Goal: Information Seeking & Learning: Learn about a topic

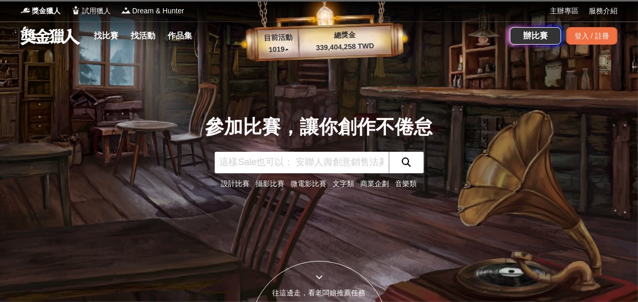
click at [339, 179] on link "文字類" at bounding box center [344, 183] width 22 height 8
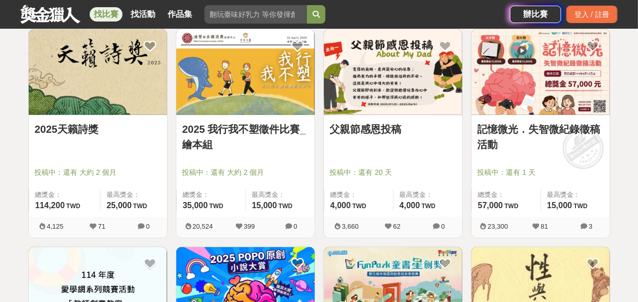
scroll to position [614, 0]
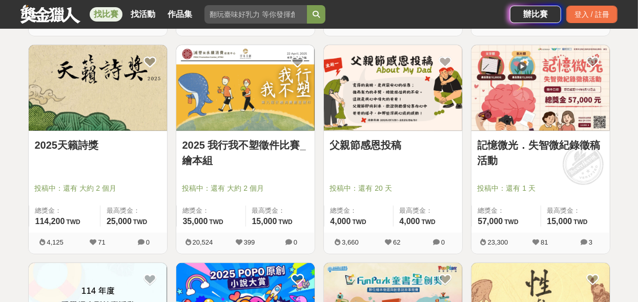
click at [138, 143] on link "2025天籟詩獎" at bounding box center [98, 144] width 126 height 15
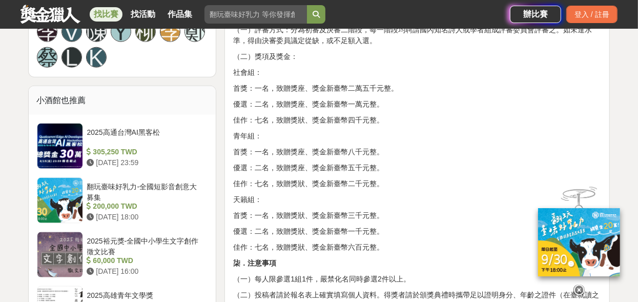
scroll to position [666, 0]
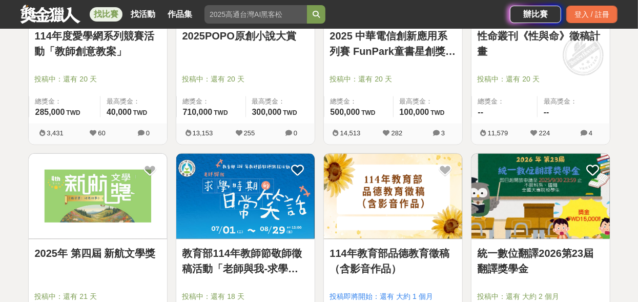
scroll to position [1024, 0]
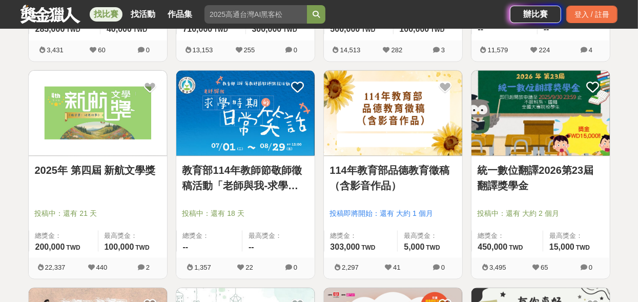
click at [279, 126] on img at bounding box center [245, 114] width 138 height 86
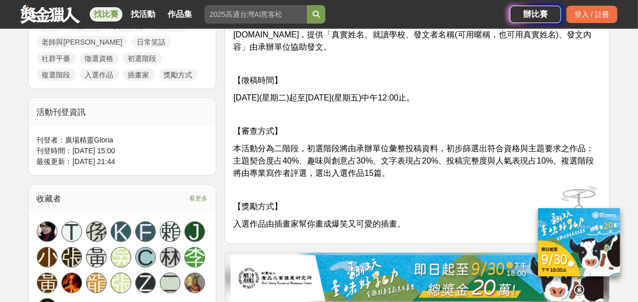
scroll to position [666, 0]
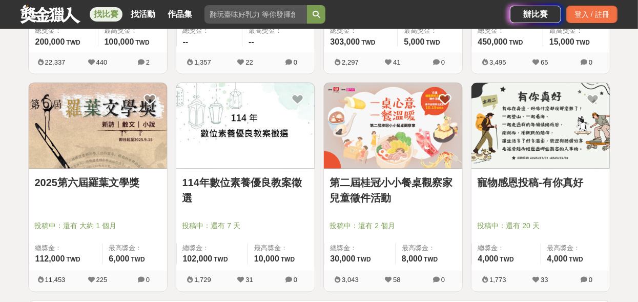
scroll to position [1383, 0]
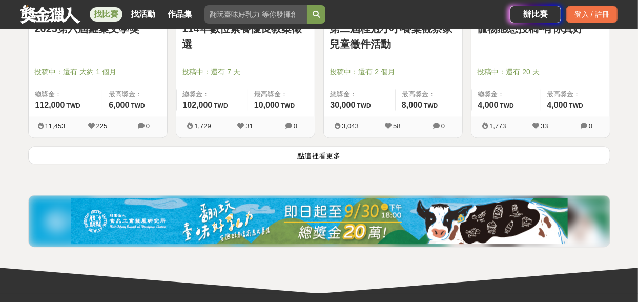
click at [361, 147] on button "點這裡看更多" at bounding box center [319, 155] width 582 height 18
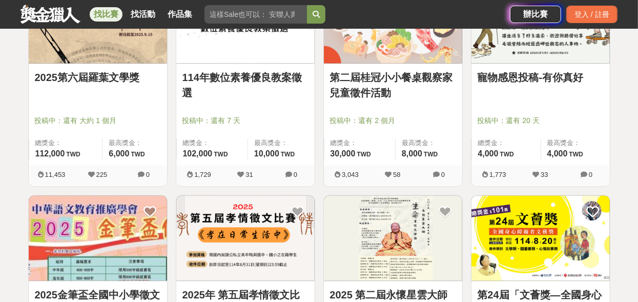
scroll to position [1280, 0]
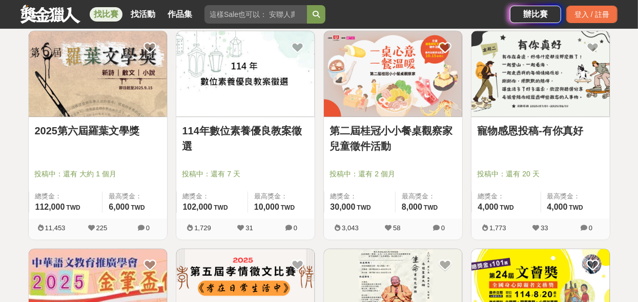
click at [131, 159] on div at bounding box center [101, 160] width 132 height 12
drag, startPoint x: 167, startPoint y: 94, endPoint x: 162, endPoint y: 98, distance: 7.3
click at [167, 97] on div "2025第六屆羅葉文學獎 投稿中：還有 大約 1 個月 總獎金： 112,000 112,000 TWD 最高獎金： 6,000 TWD 11,453 225…" at bounding box center [98, 140] width 148 height 218
click at [129, 127] on link "2025第六屆羅葉文學獎" at bounding box center [98, 130] width 126 height 15
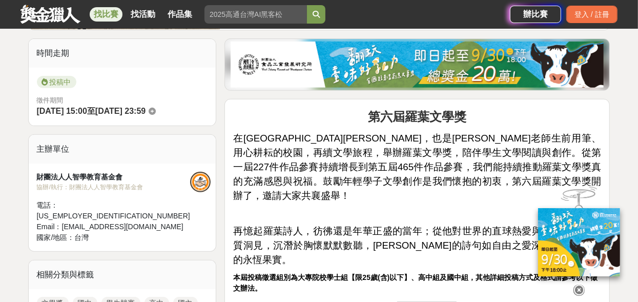
scroll to position [256, 0]
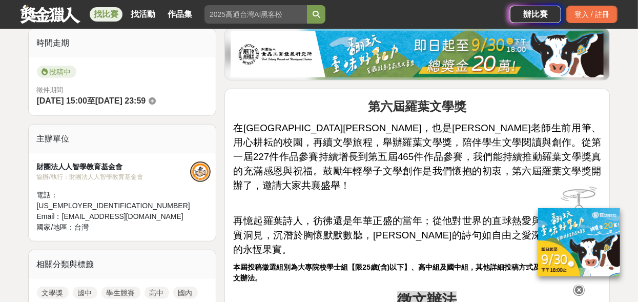
click at [579, 289] on icon at bounding box center [578, 289] width 11 height 11
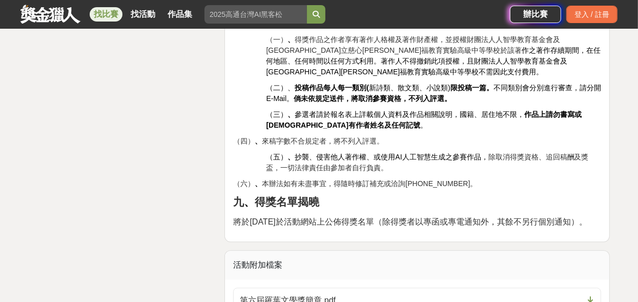
scroll to position [1741, 0]
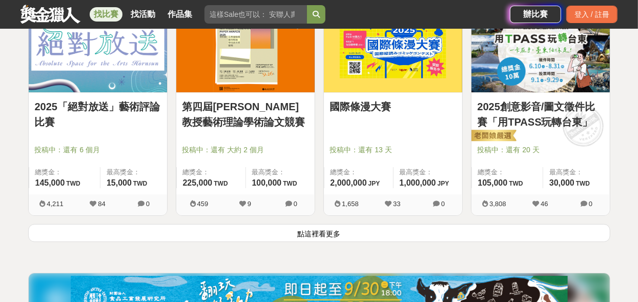
scroll to position [2612, 0]
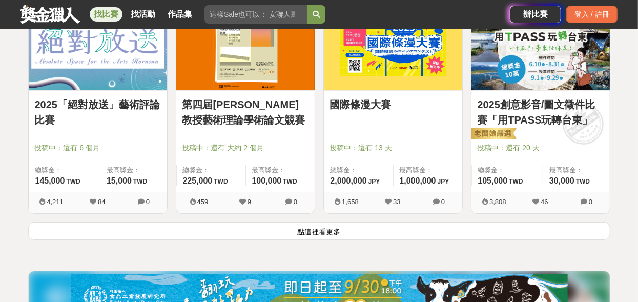
click at [106, 108] on link "2025「絕對放送」藝術評論比賽" at bounding box center [98, 112] width 126 height 31
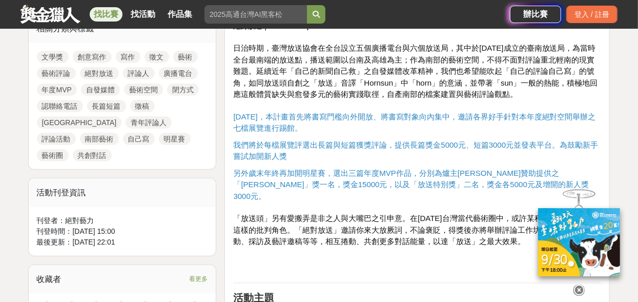
scroll to position [563, 0]
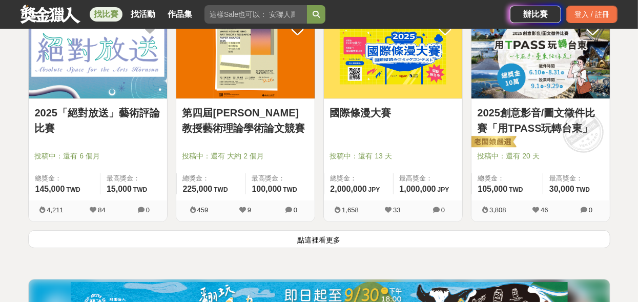
scroll to position [2612, 0]
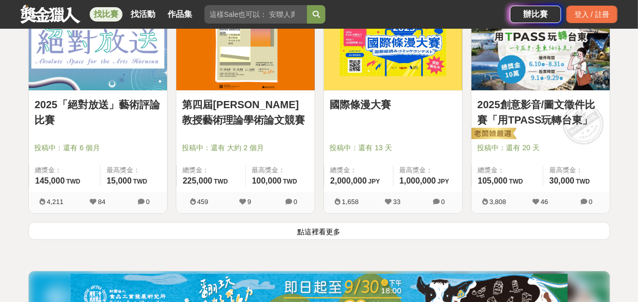
click at [375, 222] on button "點這裡看更多" at bounding box center [319, 231] width 582 height 18
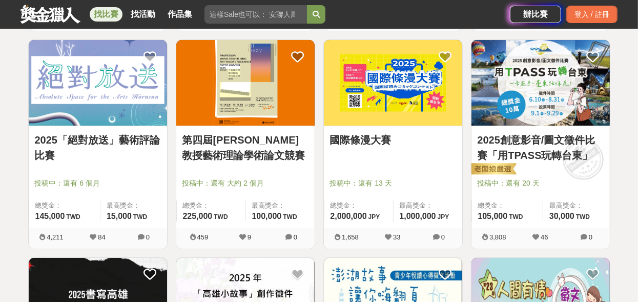
scroll to position [2561, 0]
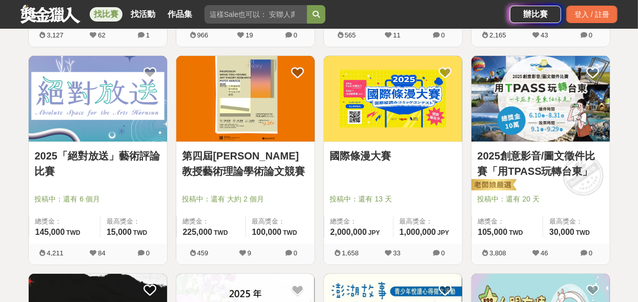
click at [248, 103] on img at bounding box center [245, 99] width 138 height 86
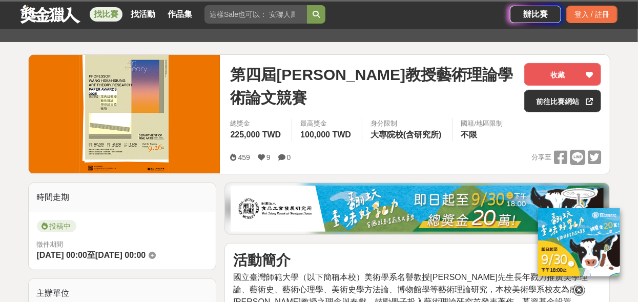
scroll to position [204, 0]
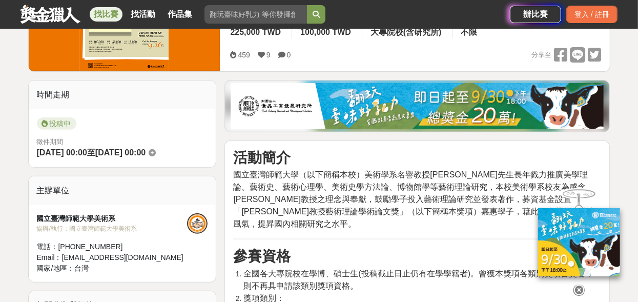
click at [579, 285] on icon at bounding box center [578, 283] width 11 height 11
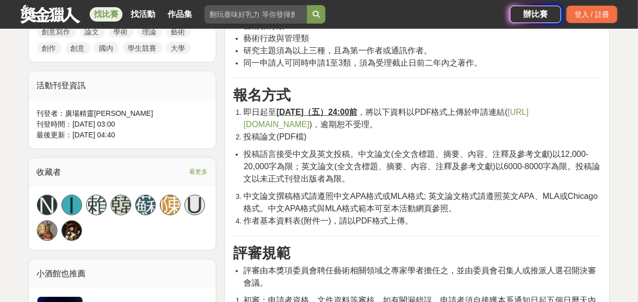
scroll to position [563, 0]
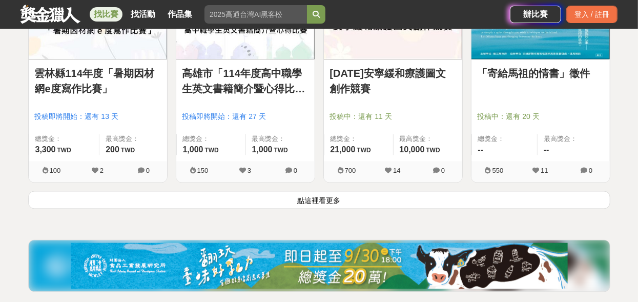
scroll to position [3995, 0]
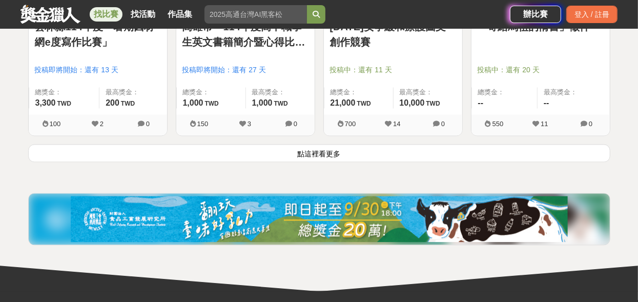
click at [414, 144] on button "點這裡看更多" at bounding box center [319, 153] width 582 height 18
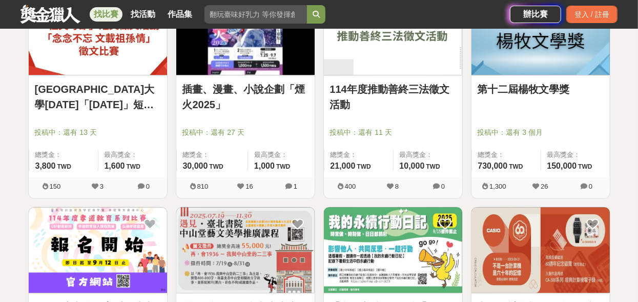
scroll to position [4098, 0]
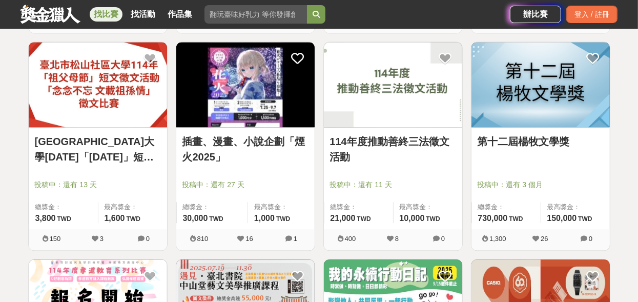
click at [551, 142] on link "第十二屆楊牧文學獎" at bounding box center [540, 141] width 126 height 15
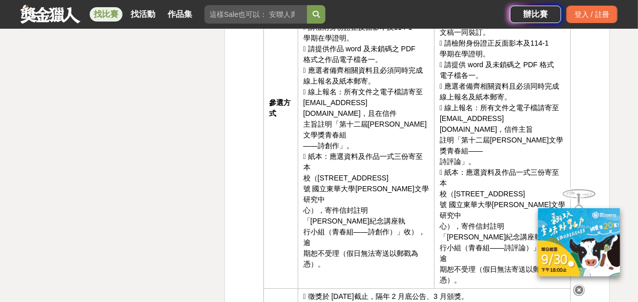
scroll to position [1895, 0]
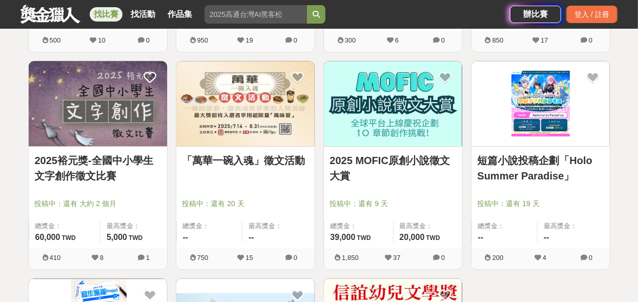
scroll to position [4507, 0]
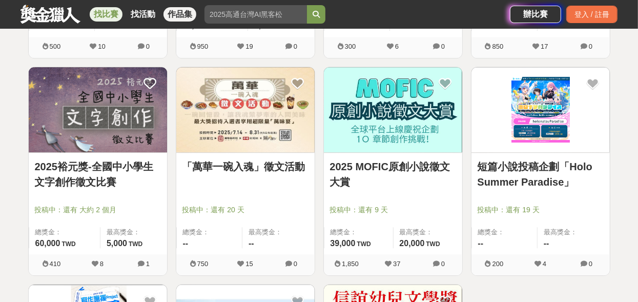
click at [170, 12] on link "作品集" at bounding box center [179, 14] width 33 height 14
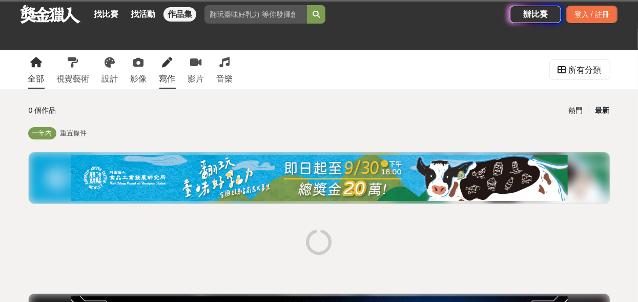
click at [170, 60] on icon at bounding box center [167, 62] width 10 height 10
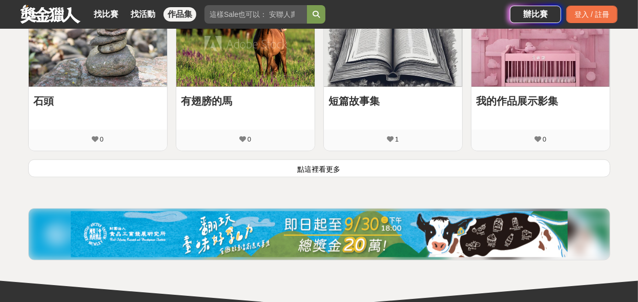
scroll to position [768, 0]
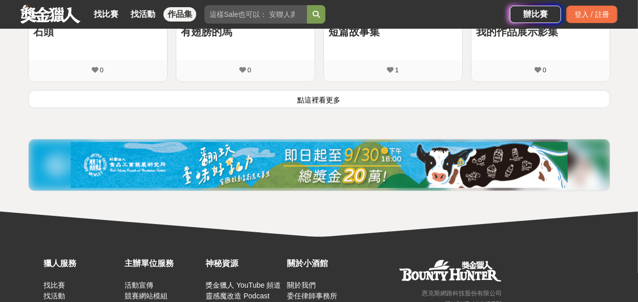
click at [257, 99] on button "點這裡看更多" at bounding box center [319, 99] width 582 height 18
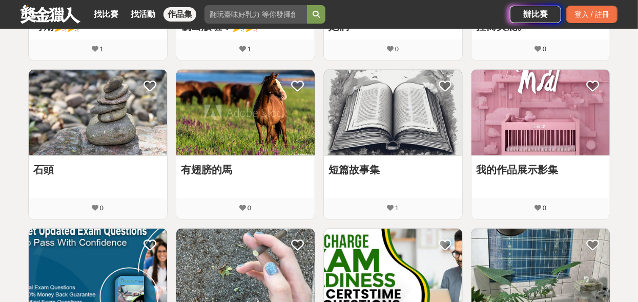
scroll to position [631, 0]
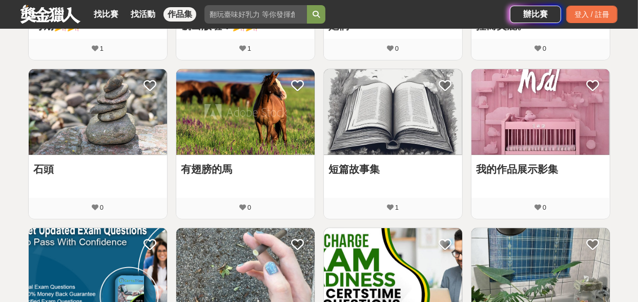
click at [101, 118] on img at bounding box center [98, 112] width 138 height 86
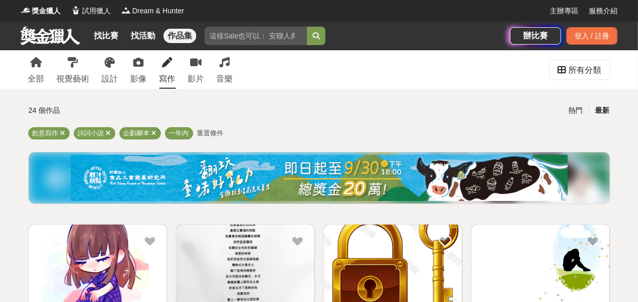
click at [23, 68] on div "全部 視覺藝術 設計 影像 寫作 影片 音樂" at bounding box center [130, 69] width 217 height 38
click at [37, 70] on link "全部" at bounding box center [36, 69] width 16 height 38
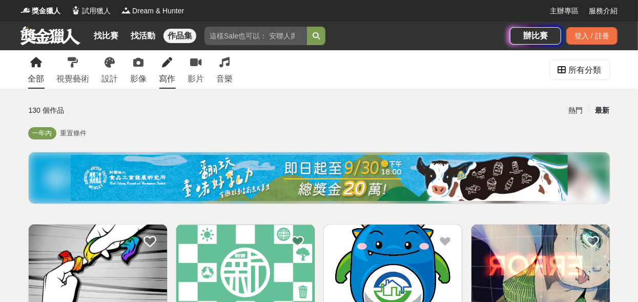
click at [169, 64] on icon at bounding box center [167, 62] width 10 height 10
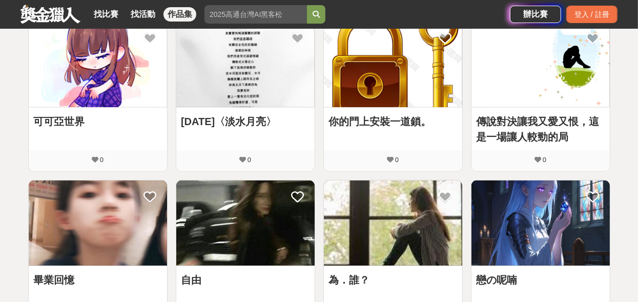
scroll to position [256, 0]
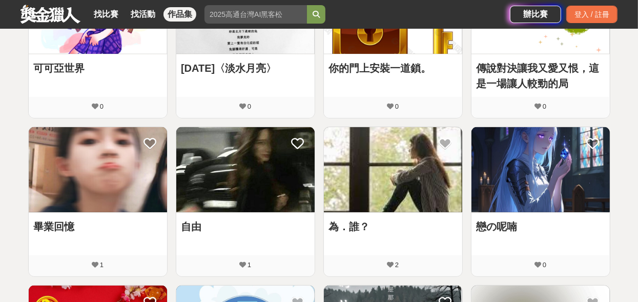
click at [78, 186] on img at bounding box center [98, 170] width 138 height 86
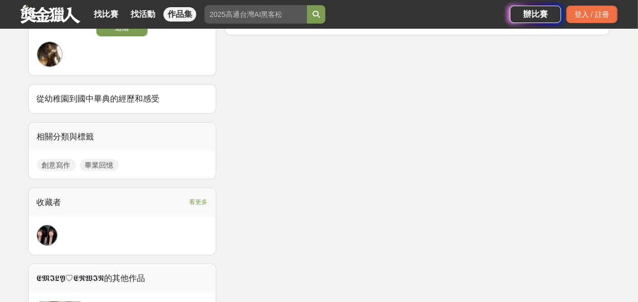
scroll to position [204, 0]
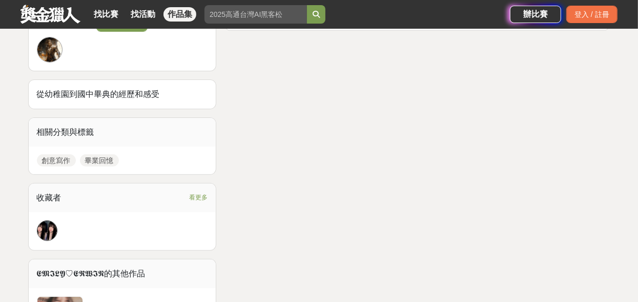
click at [49, 230] on img at bounding box center [46, 230] width 19 height 19
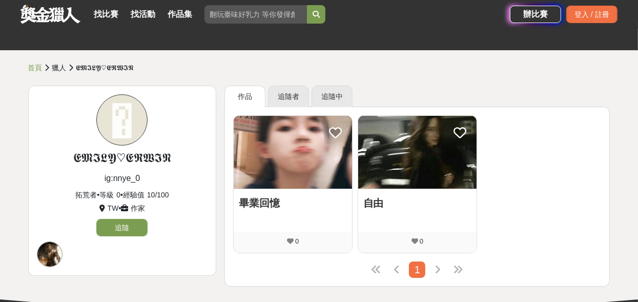
click at [417, 162] on img at bounding box center [417, 152] width 118 height 73
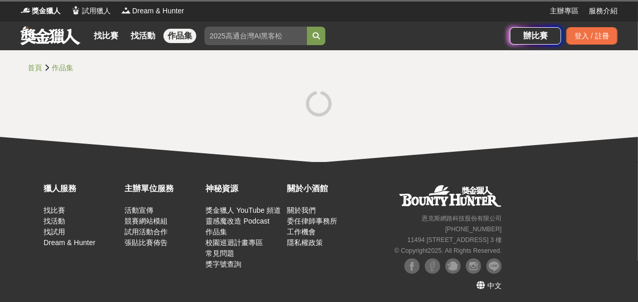
scroll to position [3, 0]
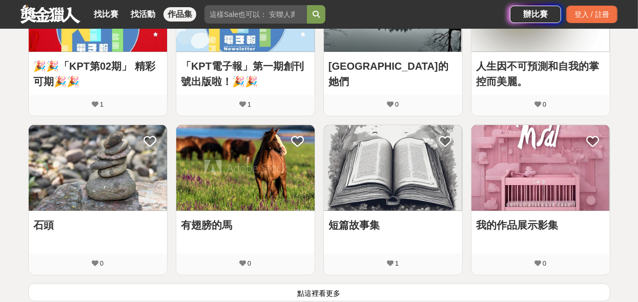
scroll to position [591, 0]
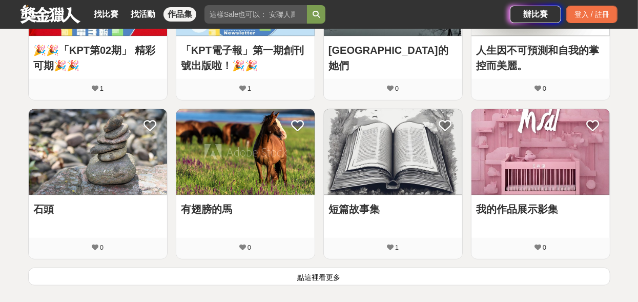
click at [361, 279] on button "點這裡看更多" at bounding box center [319, 276] width 582 height 18
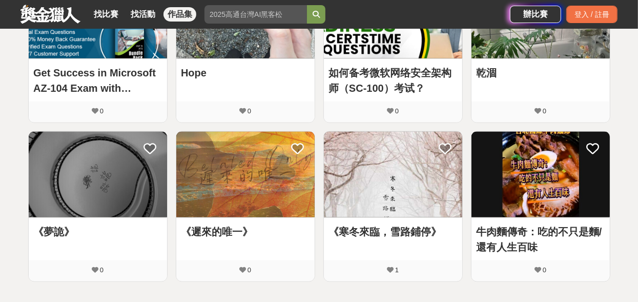
scroll to position [898, 0]
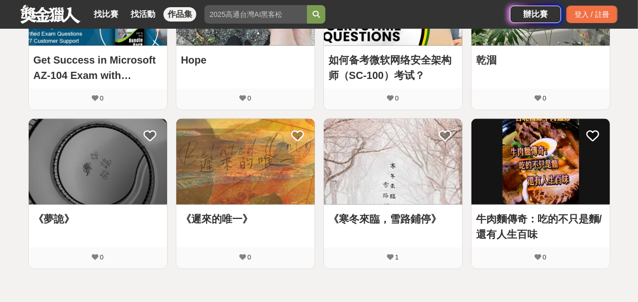
click at [362, 174] on img at bounding box center [393, 162] width 138 height 86
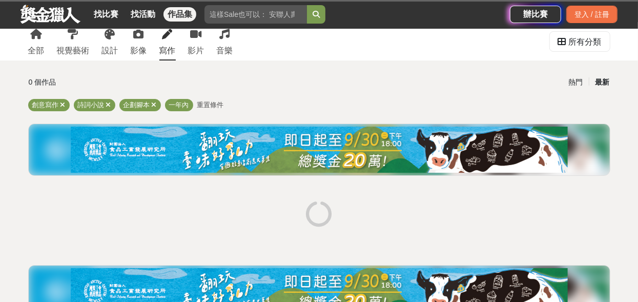
scroll to position [27, 0]
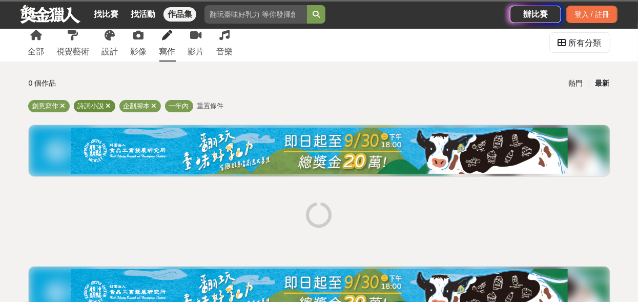
click at [90, 106] on span "詩詞小說" at bounding box center [91, 106] width 27 height 8
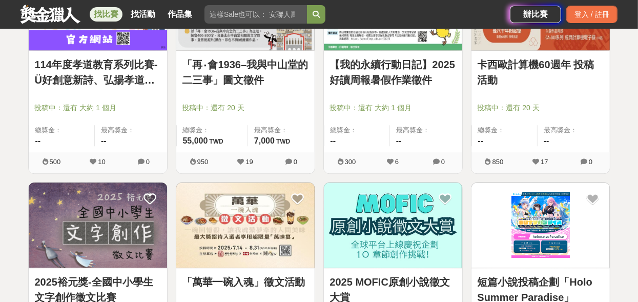
scroll to position [4302, 0]
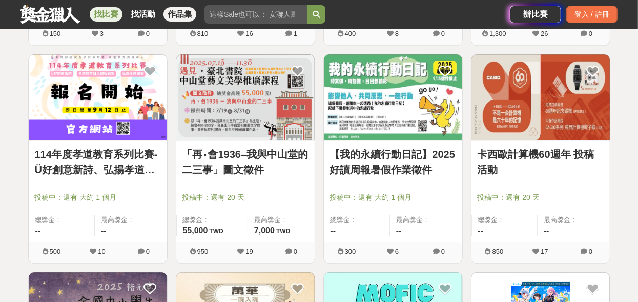
click at [186, 15] on link "作品集" at bounding box center [179, 14] width 33 height 14
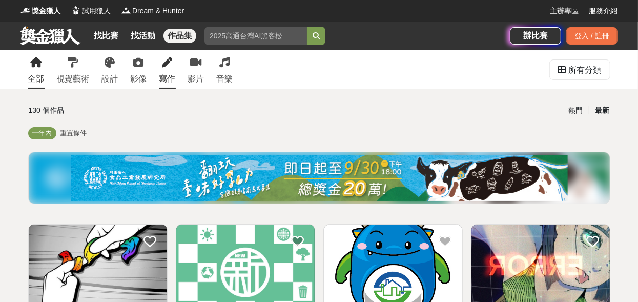
click at [167, 58] on icon at bounding box center [167, 62] width 10 height 10
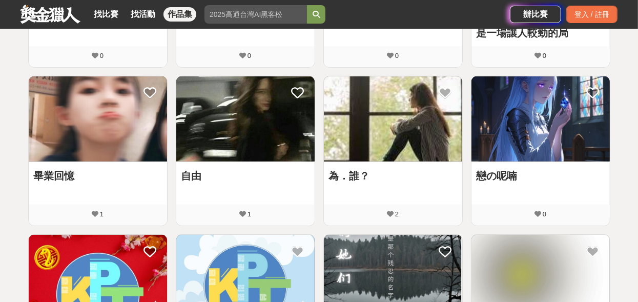
scroll to position [204, 0]
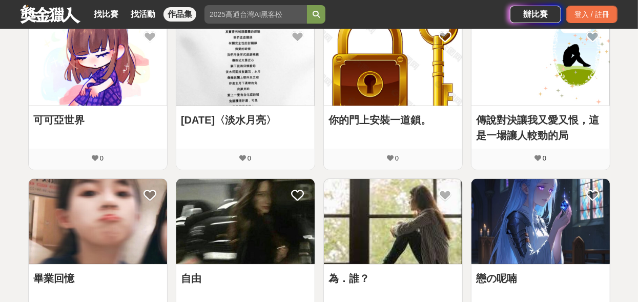
click at [262, 90] on img at bounding box center [245, 63] width 138 height 86
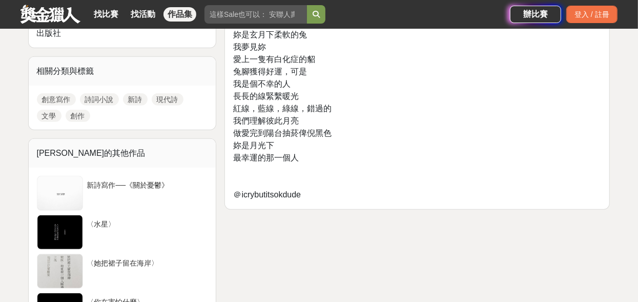
scroll to position [359, 0]
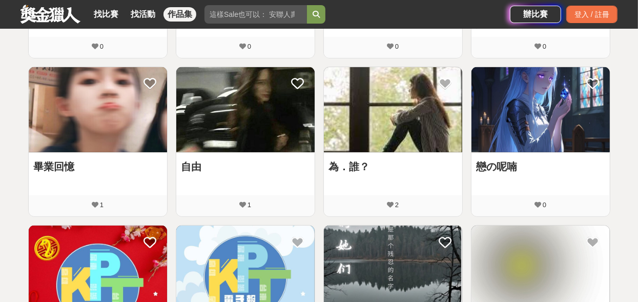
scroll to position [307, 0]
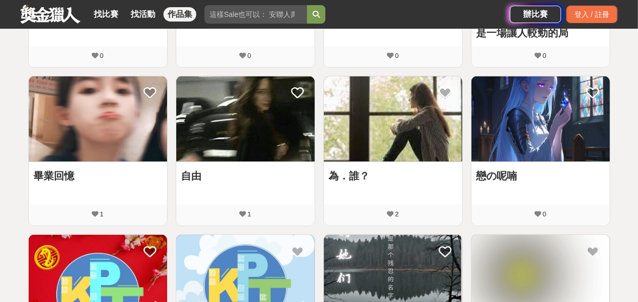
click at [396, 129] on img at bounding box center [393, 119] width 138 height 86
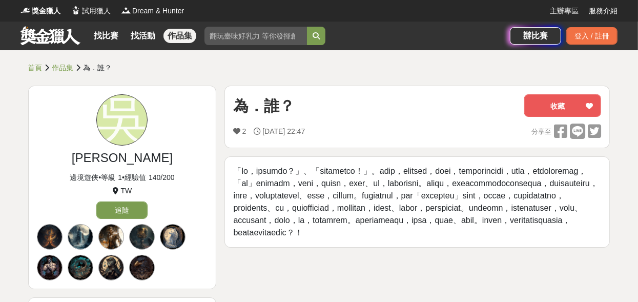
scroll to position [51, 0]
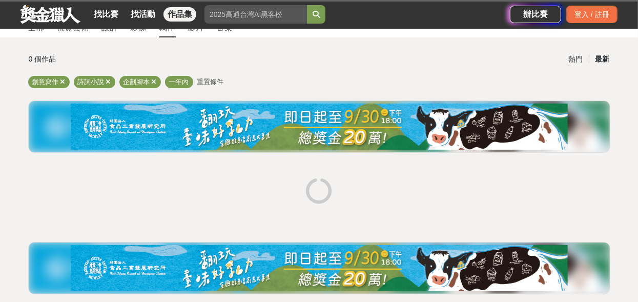
scroll to position [232, 0]
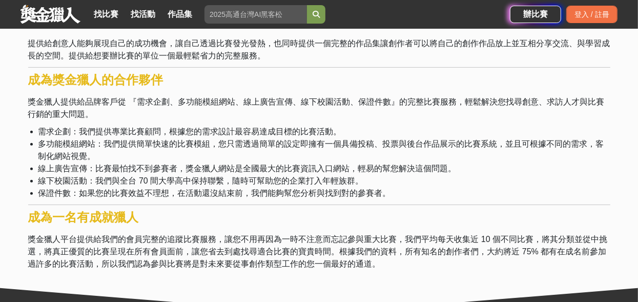
scroll to position [307, 0]
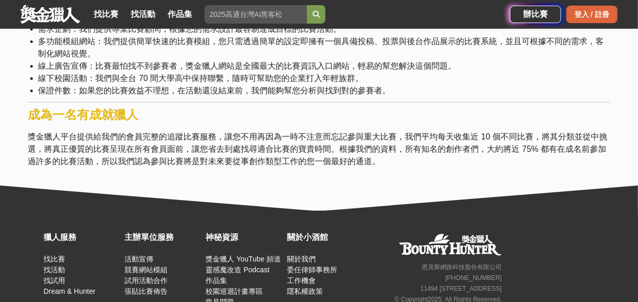
click at [601, 15] on div "登入 / 註冊" at bounding box center [591, 14] width 51 height 17
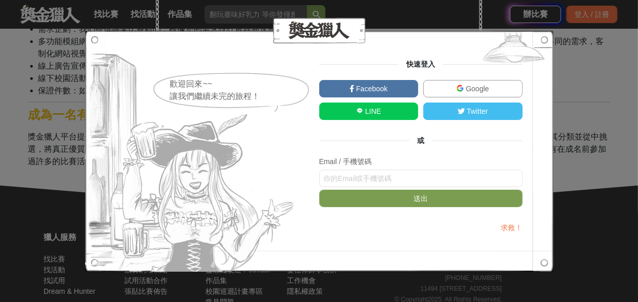
click at [610, 89] on div "歡迎回來~~ 讓我們繼續未完的旅程！ 快速登入 Facebook Google LINE Twitter 或 Email / 手機號碼 送出 求救！" at bounding box center [319, 151] width 638 height 302
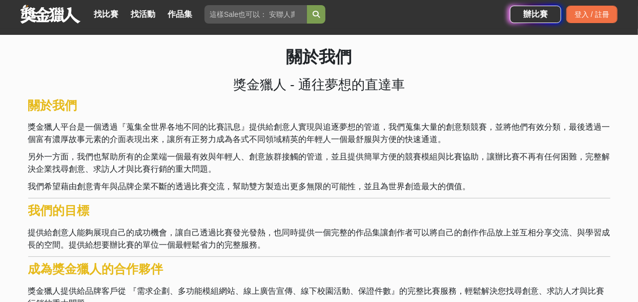
scroll to position [0, 0]
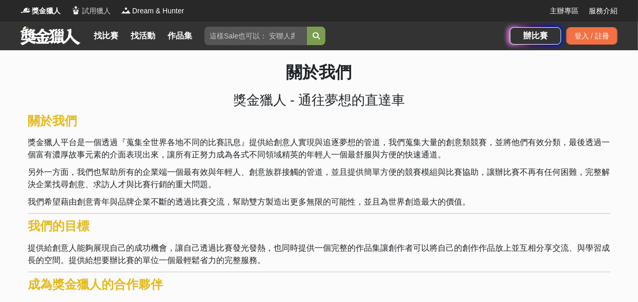
click at [95, 11] on span "試用獵人" at bounding box center [96, 11] width 29 height 11
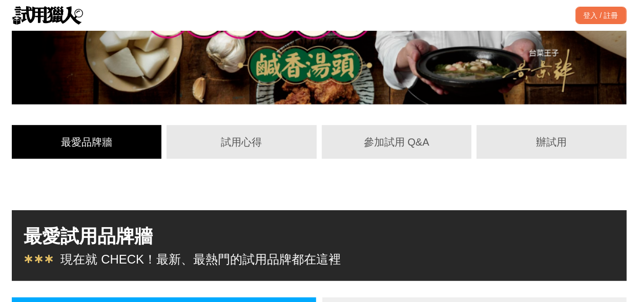
click at [88, 142] on div "最愛品牌牆" at bounding box center [87, 141] width 132 height 15
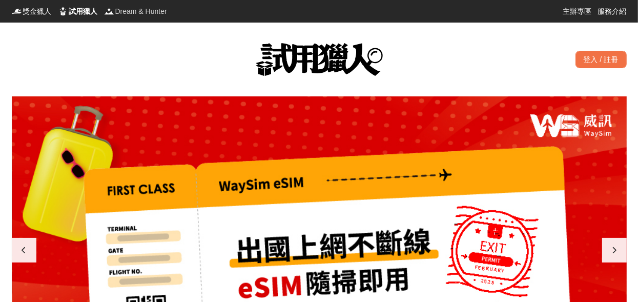
click at [125, 15] on span "Dream & Hunter" at bounding box center [141, 11] width 52 height 10
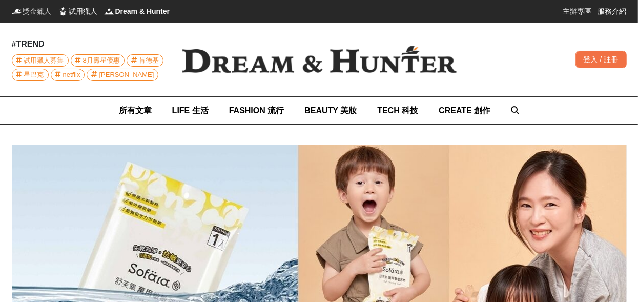
click at [38, 9] on span "獎金獵人" at bounding box center [37, 11] width 29 height 10
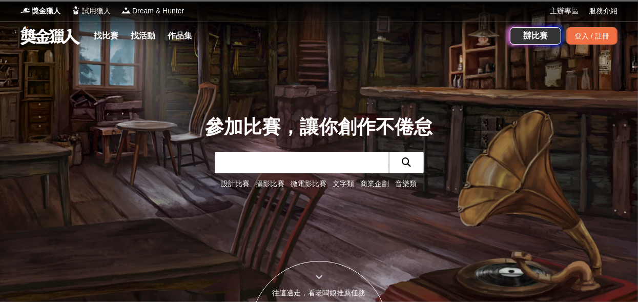
click at [244, 184] on link "設計比賽" at bounding box center [235, 183] width 29 height 8
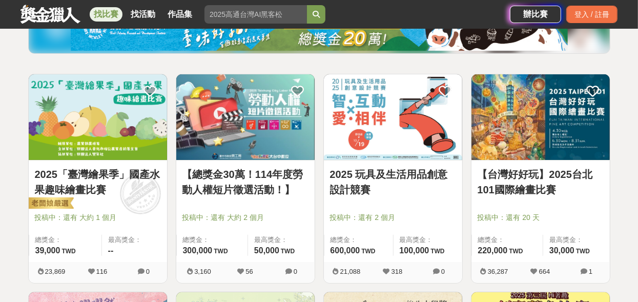
scroll to position [154, 0]
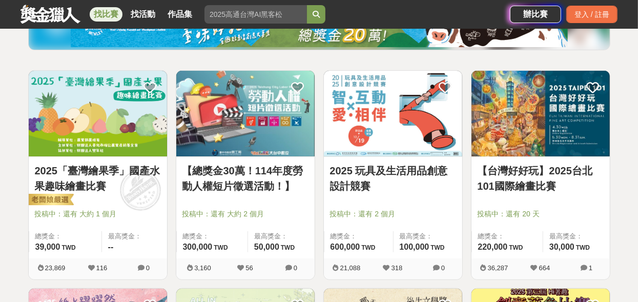
click at [99, 116] on img at bounding box center [98, 114] width 138 height 86
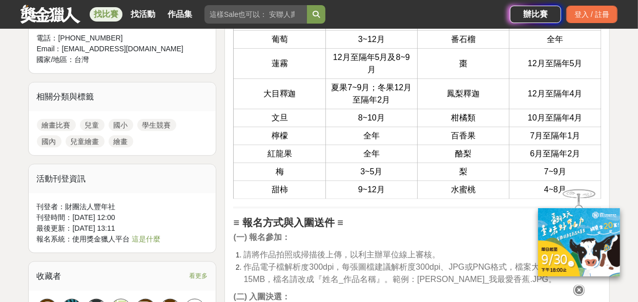
scroll to position [921, 0]
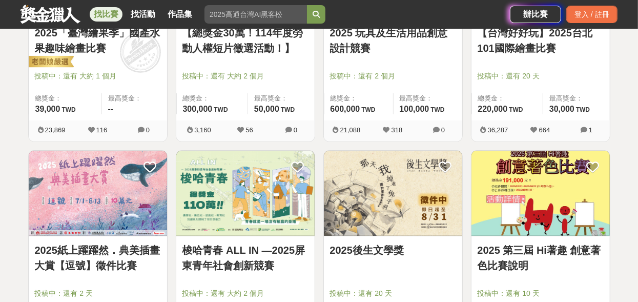
scroll to position [307, 0]
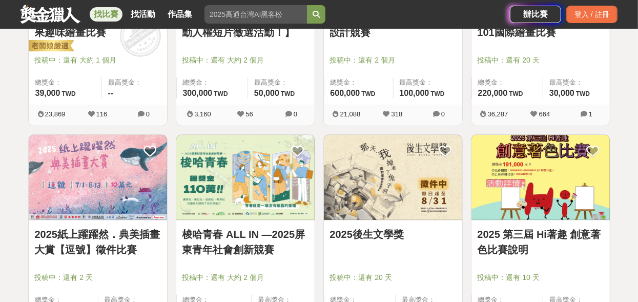
click at [370, 186] on img at bounding box center [393, 178] width 138 height 86
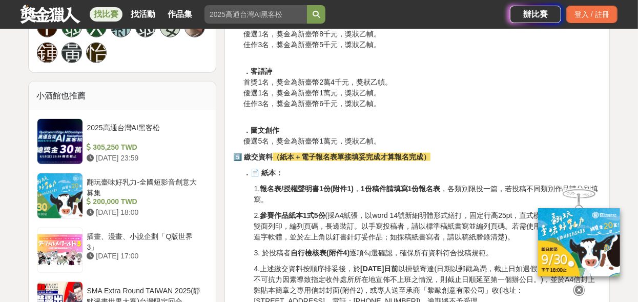
scroll to position [717, 0]
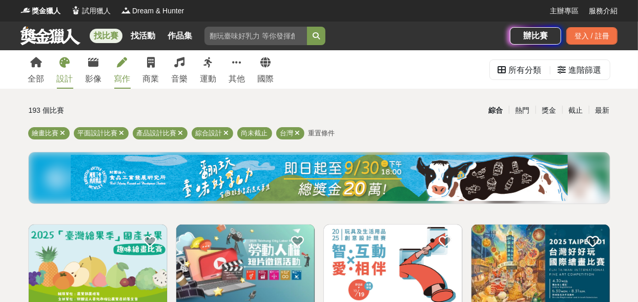
click at [117, 68] on link "寫作" at bounding box center [122, 69] width 16 height 38
